Goal: Task Accomplishment & Management: Use online tool/utility

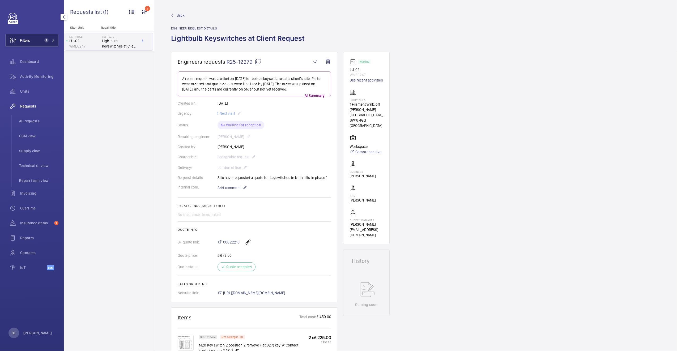
click at [51, 39] on span "1" at bounding box center [48, 40] width 13 height 4
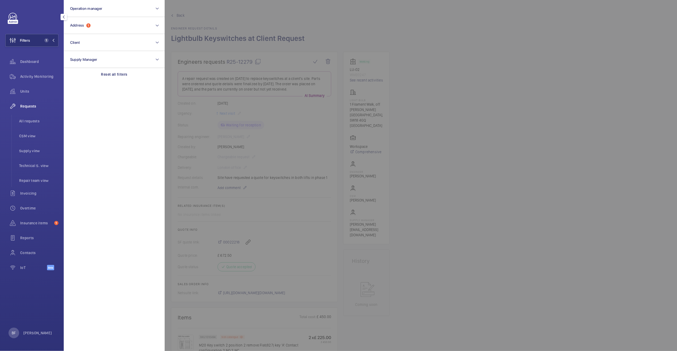
click at [37, 110] on div "Requests" at bounding box center [31, 106] width 53 height 13
click at [37, 109] on span "Requests" at bounding box center [39, 106] width 38 height 5
click at [37, 108] on span "Requests" at bounding box center [39, 106] width 38 height 5
click at [32, 119] on span "All requests" at bounding box center [38, 120] width 39 height 5
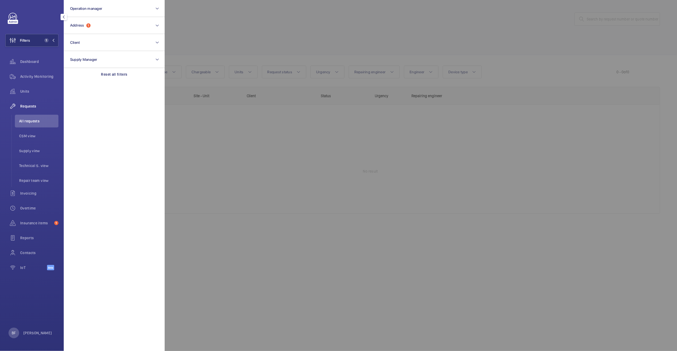
click at [393, 39] on div at bounding box center [503, 175] width 677 height 351
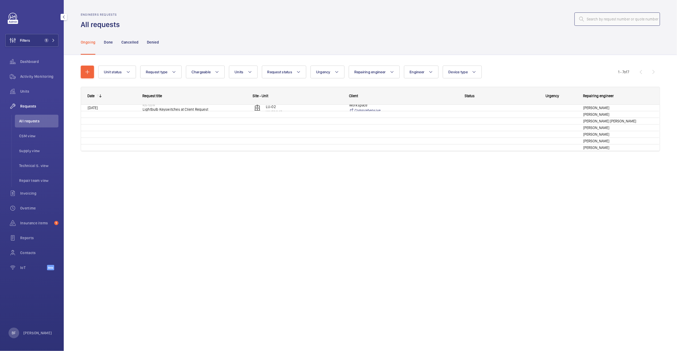
click at [607, 19] on input "text" at bounding box center [616, 18] width 85 height 13
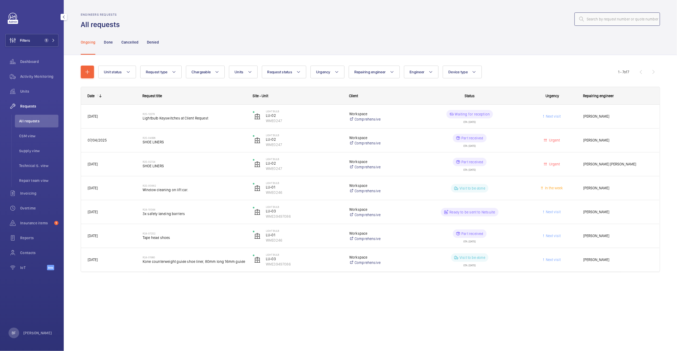
paste input "R25-13167"
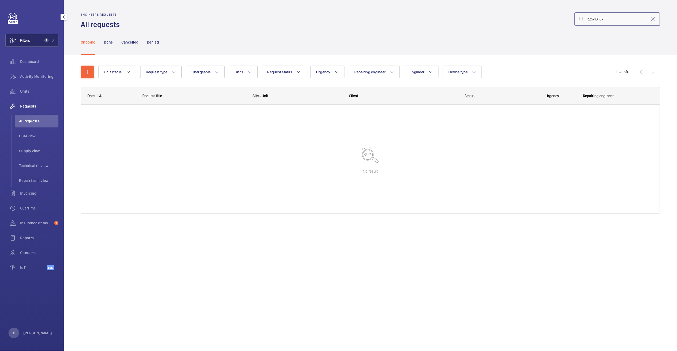
type input "R25-13167"
click at [49, 42] on span "1" at bounding box center [48, 40] width 13 height 4
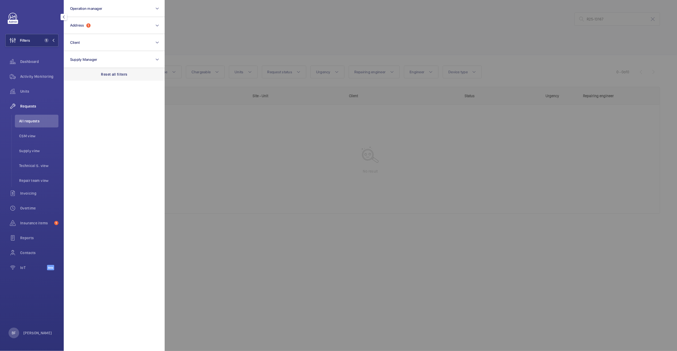
click at [109, 70] on div "Reset all filters" at bounding box center [114, 74] width 101 height 13
click at [390, 48] on div at bounding box center [503, 175] width 677 height 351
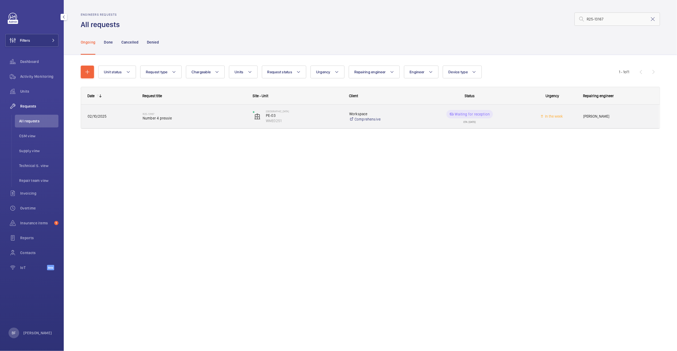
click at [212, 117] on span "Number 4 pressle" at bounding box center [194, 117] width 103 height 5
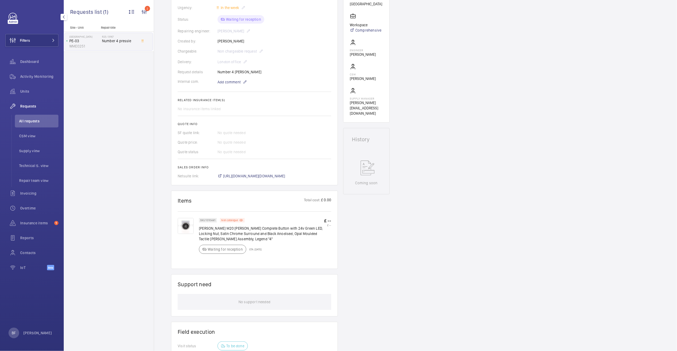
scroll to position [113, 0]
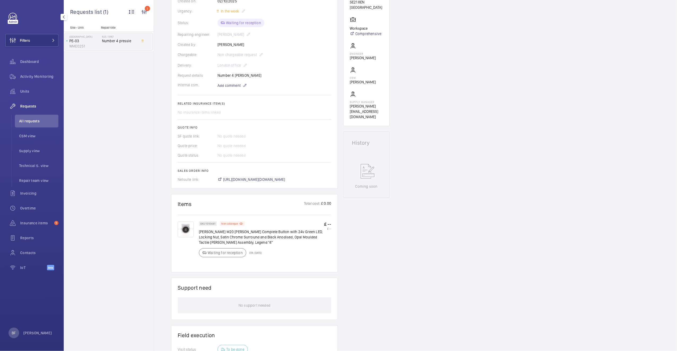
click at [187, 232] on img at bounding box center [186, 229] width 16 height 16
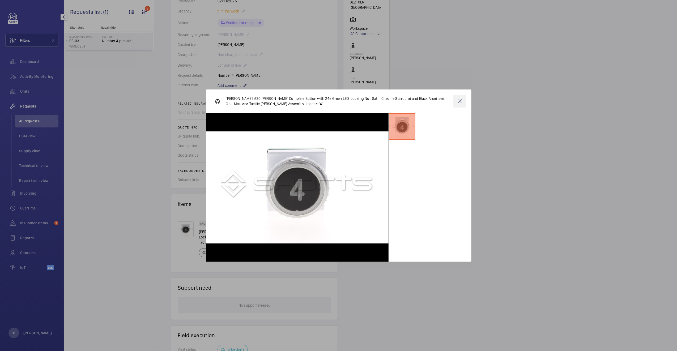
click at [459, 99] on wm-front-icon-button at bounding box center [459, 101] width 13 height 13
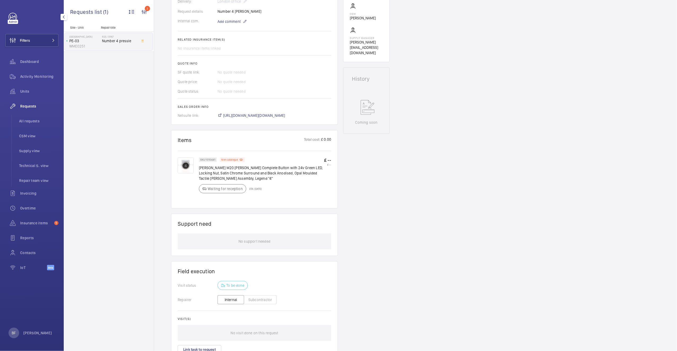
scroll to position [177, 0]
click at [42, 41] on button "Filters" at bounding box center [31, 40] width 53 height 13
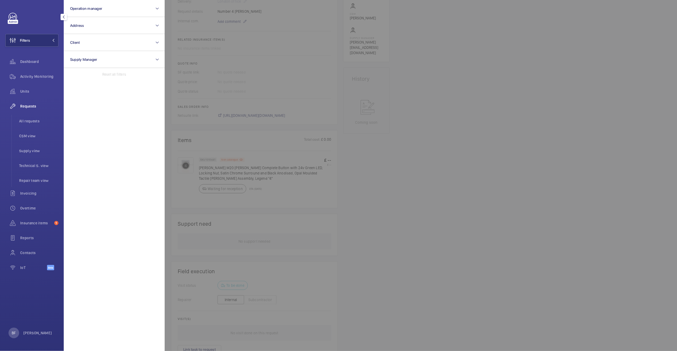
click at [281, 67] on div at bounding box center [503, 175] width 677 height 351
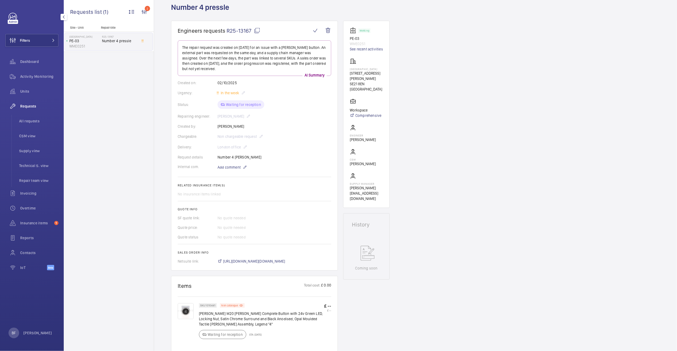
scroll to position [25, 0]
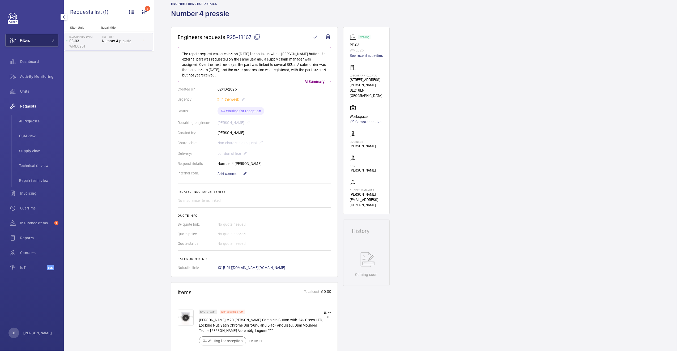
click at [47, 44] on button "Filters" at bounding box center [31, 40] width 53 height 13
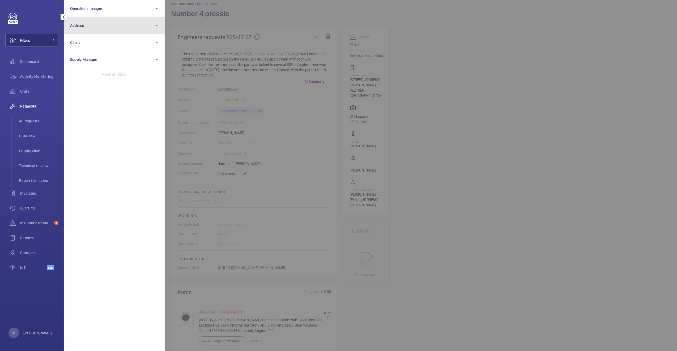
click at [101, 23] on button "Address" at bounding box center [114, 25] width 101 height 17
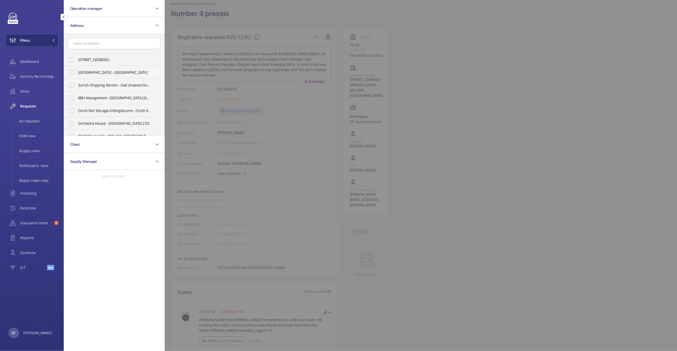
click at [98, 45] on input "text" at bounding box center [114, 43] width 92 height 11
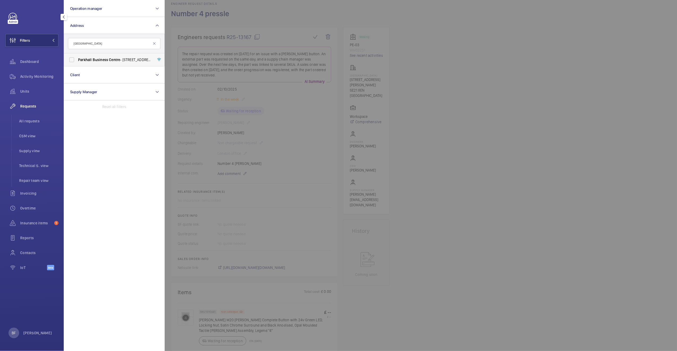
type input "Parkhall Business Centre"
click at [106, 56] on label "Parkhall Business Centre - 40 Martell Road, Dulwich, LONDON SE21 8EN" at bounding box center [110, 59] width 92 height 13
click at [77, 56] on input "Parkhall Business Centre - 40 Martell Road, Dulwich, LONDON SE21 8EN" at bounding box center [71, 59] width 11 height 11
checkbox input "true"
click at [108, 45] on input "Parkhall Business Centre" at bounding box center [114, 43] width 92 height 11
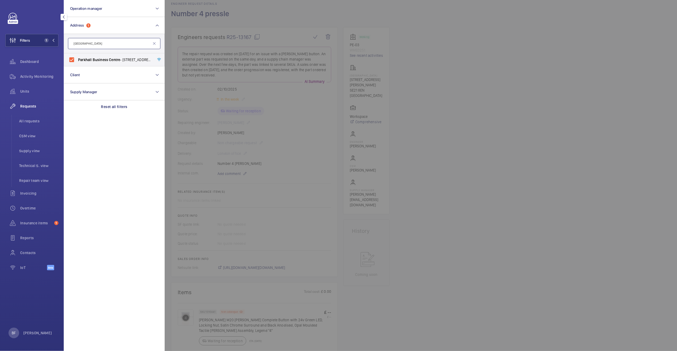
click at [108, 45] on input "Parkhall Business Centre" at bounding box center [114, 43] width 92 height 11
type input "corinthian house"
click at [112, 62] on span "Corinthian" at bounding box center [118, 60] width 18 height 4
click at [77, 62] on input "Corinthian House - Corinthian House , CROYDON CR0 2BX" at bounding box center [71, 59] width 11 height 11
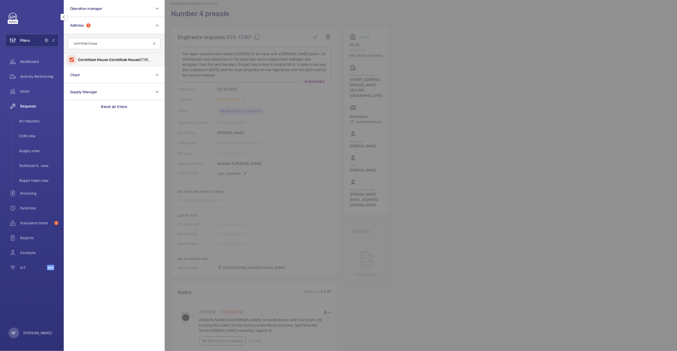
checkbox input "true"
click at [56, 76] on span "Activity Monitoring" at bounding box center [39, 76] width 38 height 5
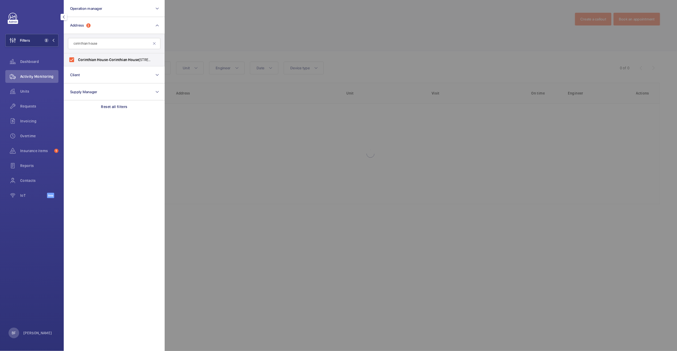
click at [237, 29] on div at bounding box center [503, 175] width 677 height 351
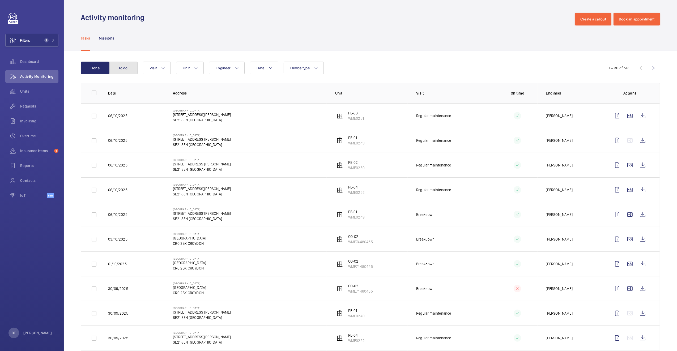
click at [121, 68] on button "To do" at bounding box center [123, 68] width 29 height 13
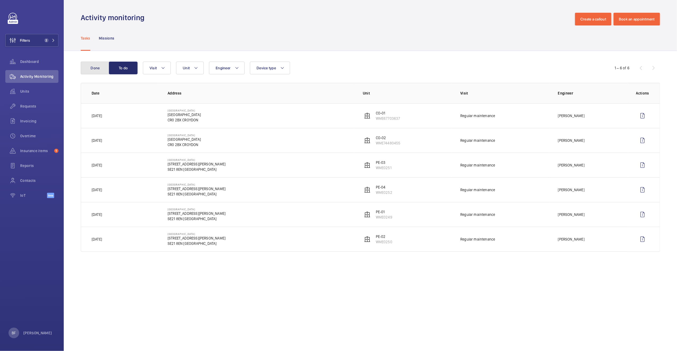
click at [97, 63] on button "Done" at bounding box center [95, 68] width 29 height 13
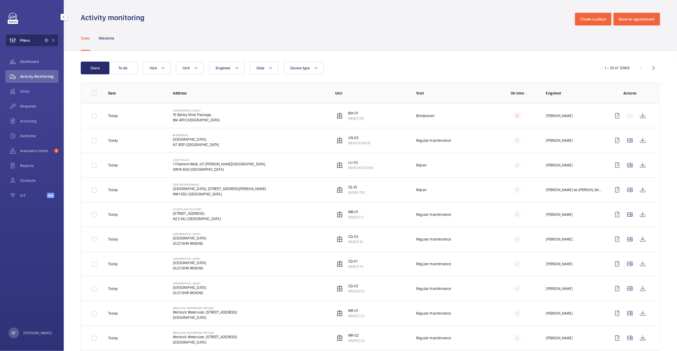
click at [31, 39] on button "Filters 1" at bounding box center [31, 40] width 53 height 13
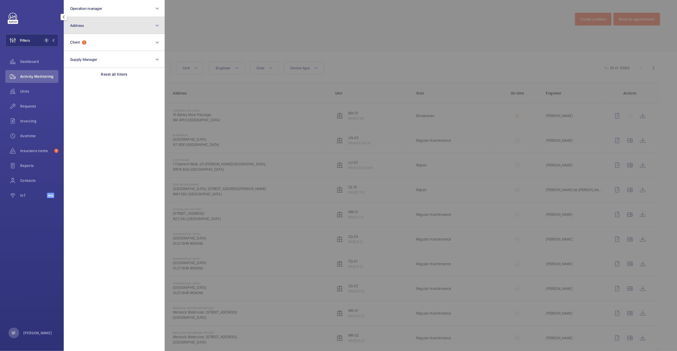
click at [97, 28] on button "Address" at bounding box center [114, 25] width 101 height 17
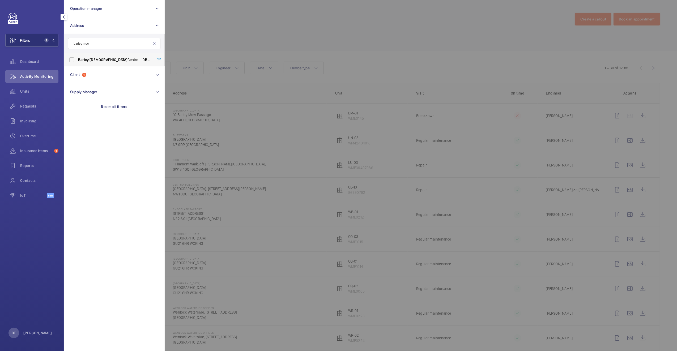
type input "barley mow"
click at [104, 62] on span "Barley Mow Centre - 10 Barley Mow Passage, ., LONDON W4 4PH" at bounding box center [114, 59] width 73 height 5
click at [77, 62] on input "Barley Mow Centre - 10 Barley Mow Passage, ., LONDON W4 4PH" at bounding box center [71, 59] width 11 height 11
click at [223, 41] on div at bounding box center [503, 175] width 677 height 351
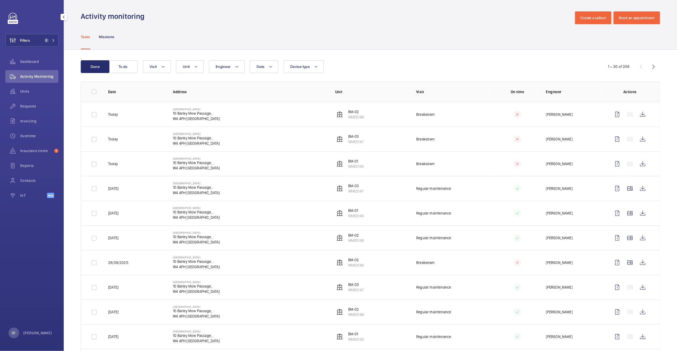
scroll to position [3, 0]
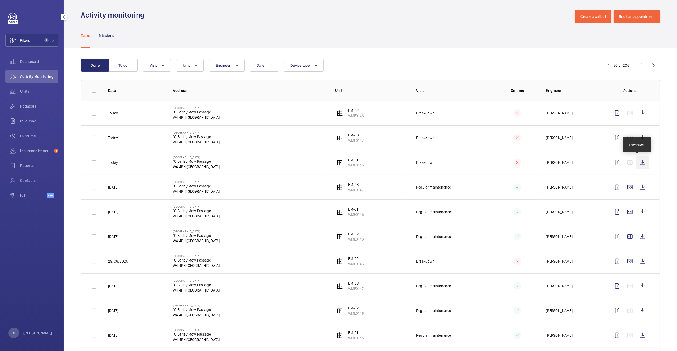
click at [640, 161] on wm-front-icon-button at bounding box center [642, 162] width 13 height 13
click at [636, 115] on wm-front-icon-button at bounding box center [642, 113] width 13 height 13
click at [637, 140] on wm-front-icon-button at bounding box center [642, 137] width 13 height 13
click at [34, 107] on span "Requests" at bounding box center [39, 106] width 38 height 5
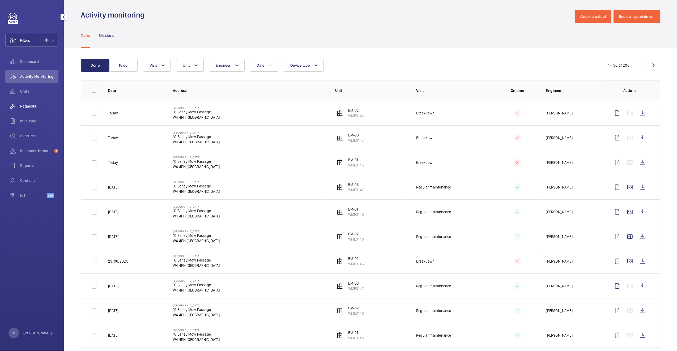
click at [34, 107] on span "Requests" at bounding box center [39, 106] width 38 height 5
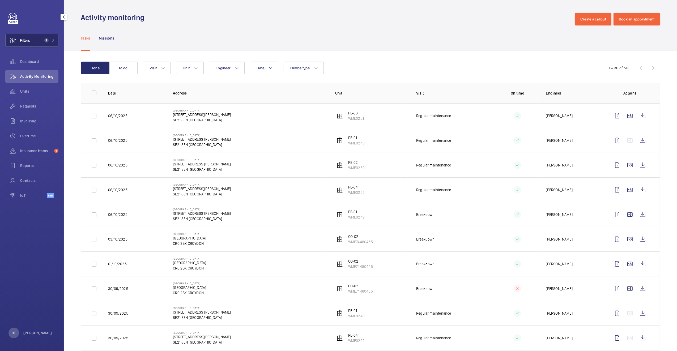
click at [43, 38] on span "2" at bounding box center [45, 40] width 6 height 4
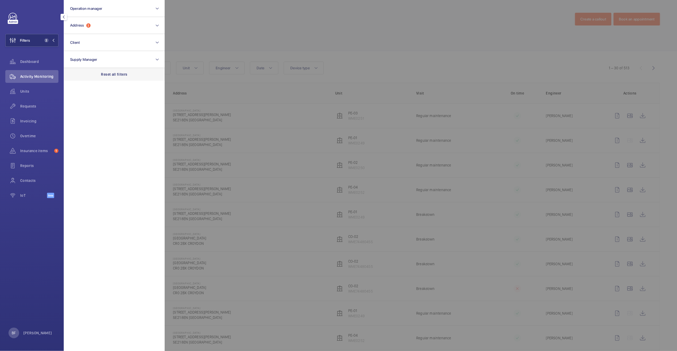
click at [107, 70] on div "Reset all filters" at bounding box center [114, 74] width 101 height 13
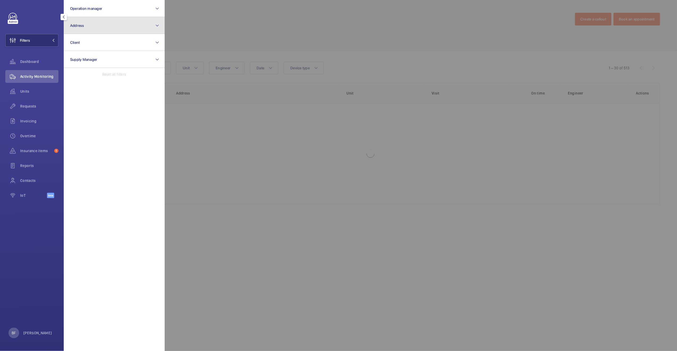
click at [101, 30] on button "Address" at bounding box center [114, 25] width 101 height 17
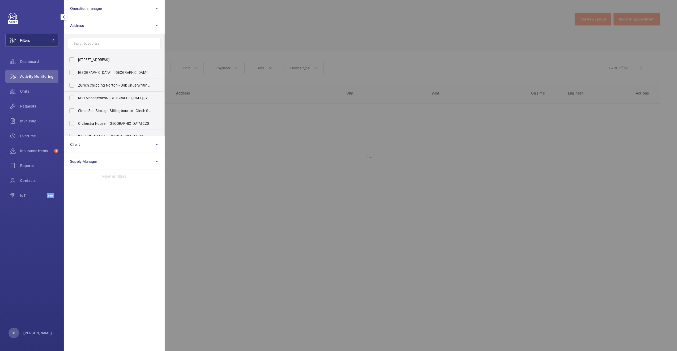
click at [96, 44] on input "text" at bounding box center [114, 43] width 92 height 11
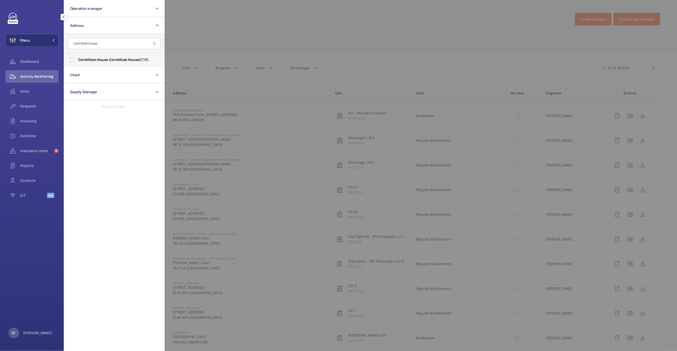
type input "corinthian house"
click at [101, 55] on label "Corinthian House - Corinthian House , CROYDON CR0 2BX" at bounding box center [110, 59] width 92 height 13
click at [77, 55] on input "Corinthian House - Corinthian House , CROYDON CR0 2BX" at bounding box center [71, 59] width 11 height 11
checkbox input "true"
click at [223, 40] on div at bounding box center [503, 175] width 677 height 351
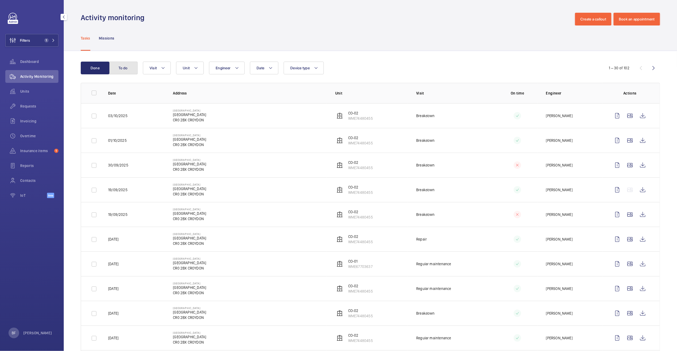
click at [130, 67] on button "To do" at bounding box center [123, 68] width 29 height 13
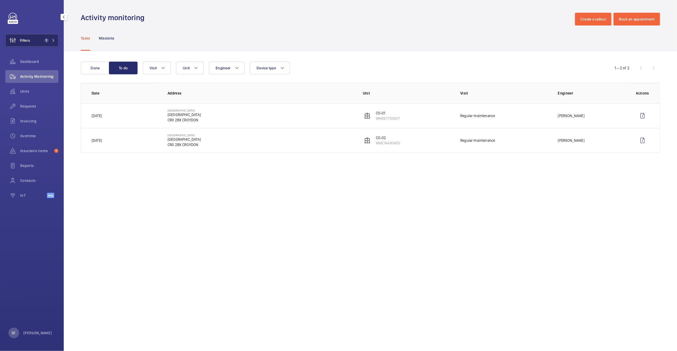
click at [36, 42] on button "Filters 1" at bounding box center [31, 40] width 53 height 13
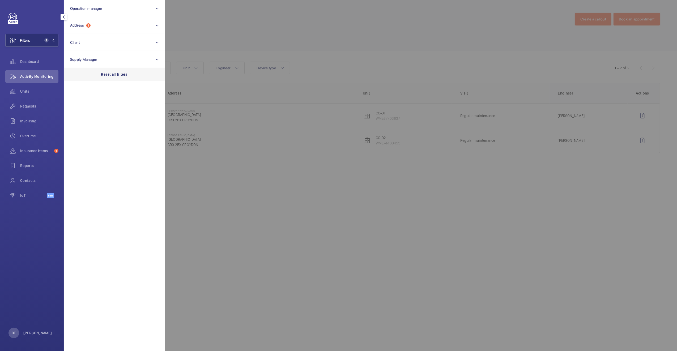
click at [128, 72] on div "Reset all filters" at bounding box center [114, 74] width 101 height 13
click at [118, 25] on button "Address" at bounding box center [114, 25] width 101 height 17
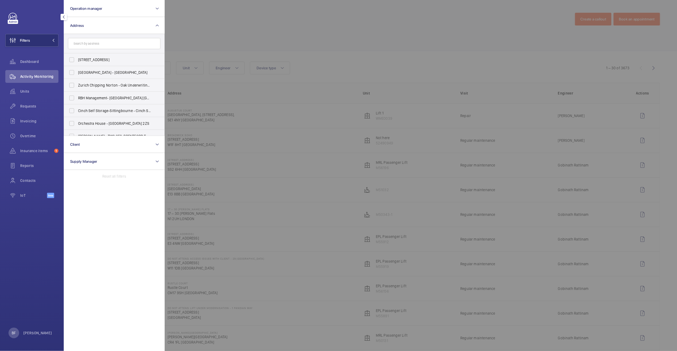
click at [108, 42] on input "text" at bounding box center [114, 43] width 92 height 11
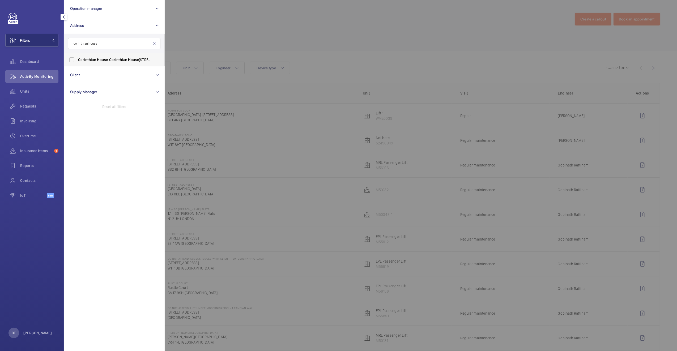
type input "corinthian house"
click at [118, 58] on span "Corinthian" at bounding box center [118, 60] width 18 height 4
click at [77, 57] on input "Corinthian House - Corinthian House , CROYDON CR0 2BX" at bounding box center [71, 59] width 11 height 11
checkbox input "true"
click at [243, 34] on div at bounding box center [503, 175] width 677 height 351
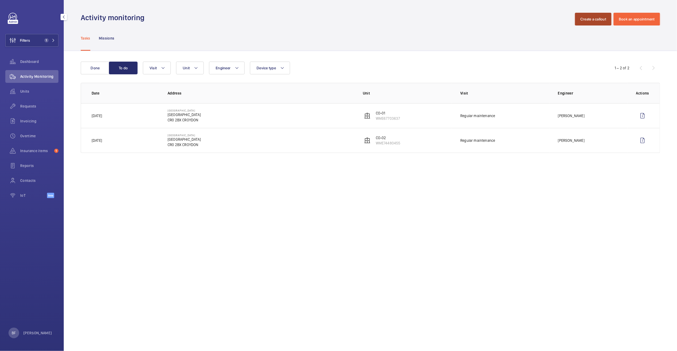
click at [590, 20] on button "Create a callout" at bounding box center [593, 19] width 36 height 13
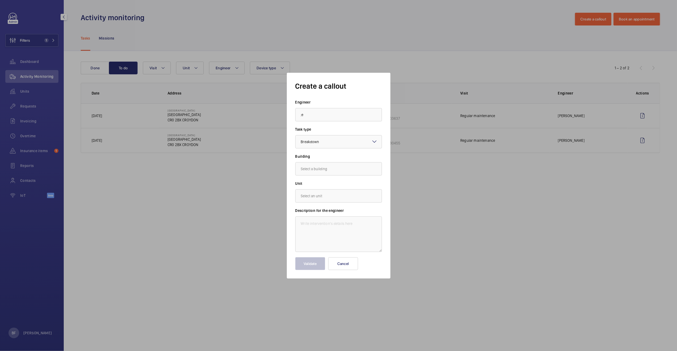
type input ";"
click at [331, 138] on mat-option "[PERSON_NAME]" at bounding box center [339, 143] width 86 height 13
type input "[PERSON_NAME]"
click at [325, 168] on input "text" at bounding box center [338, 168] width 87 height 13
click at [335, 181] on mat-option "Corinthian House, CR0 2BX CROYDON" at bounding box center [339, 184] width 86 height 13
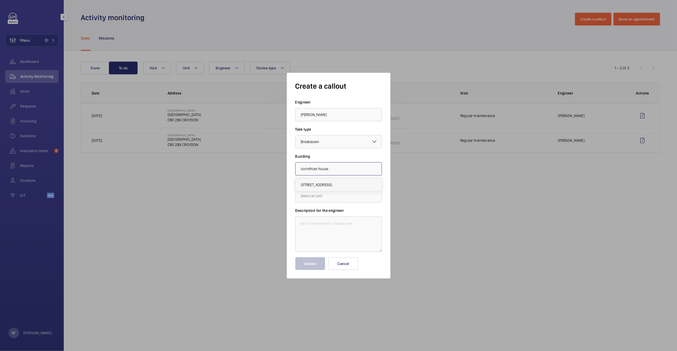
type input "Corinthian House, CR0 2BX CROYDON"
click at [324, 200] on input "text" at bounding box center [338, 195] width 87 height 13
click at [332, 223] on span "WME67703637 - CO-01" at bounding box center [319, 224] width 37 height 5
type input "WME67703637 - CO-01"
click at [312, 222] on textarea at bounding box center [338, 234] width 87 height 36
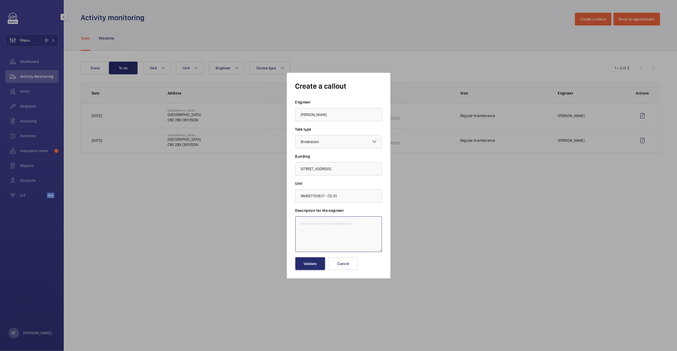
paste textarea "Not dialling through. Please attend asap."
click at [301, 229] on textarea "Not dialling through. Please attend asap." at bounding box center [338, 234] width 87 height 36
click at [300, 224] on textarea "Not dialling through. Please attend asap." at bounding box center [338, 234] width 87 height 36
paste textarea "Job 359121"
type textarea "Job 359121 - Not dialling through. Please attend asap."
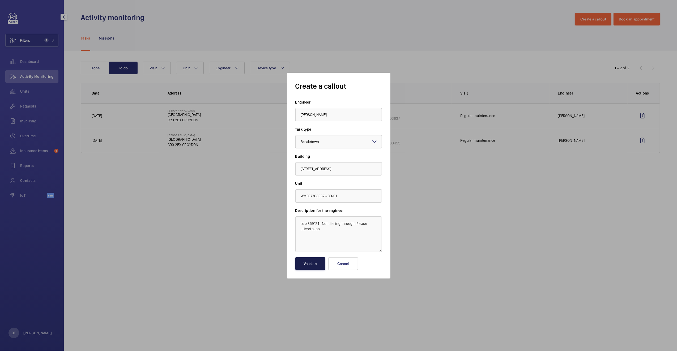
click at [307, 266] on button "Validate" at bounding box center [310, 263] width 30 height 13
